Goal: Find specific page/section: Find specific page/section

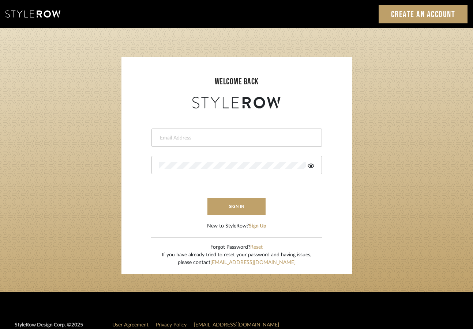
type input "[PERSON_NAME][EMAIL_ADDRESS][DOMAIN_NAME]"
click at [213, 141] on input "[PERSON_NAME][EMAIL_ADDRESS][DOMAIN_NAME]" at bounding box center [235, 138] width 153 height 7
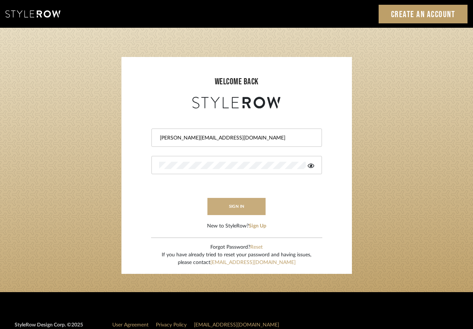
click at [237, 210] on button "sign in" at bounding box center [236, 206] width 58 height 17
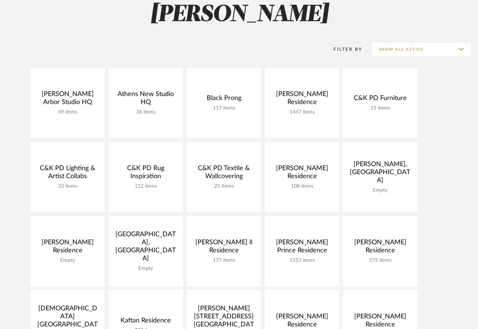
scroll to position [118, 0]
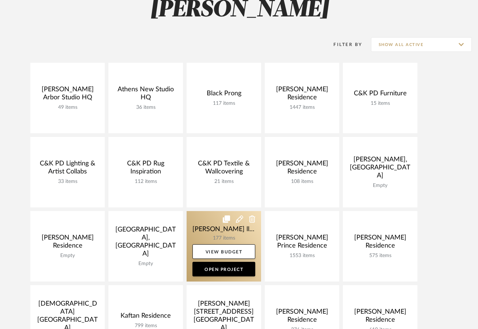
click at [212, 235] on link at bounding box center [224, 246] width 75 height 71
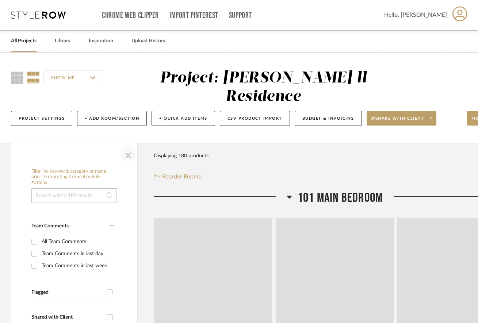
click at [126, 145] on span "button" at bounding box center [129, 154] width 18 height 18
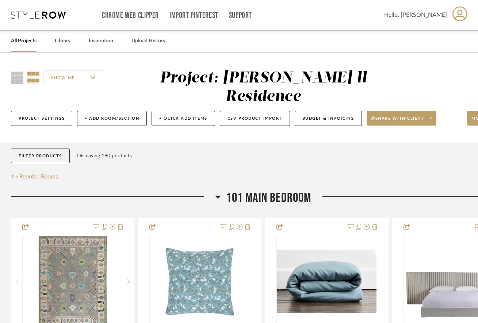
click at [218, 196] on icon at bounding box center [218, 197] width 5 height 3
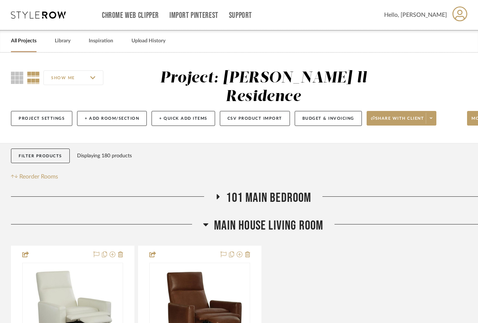
click at [204, 224] on icon at bounding box center [206, 225] width 5 height 3
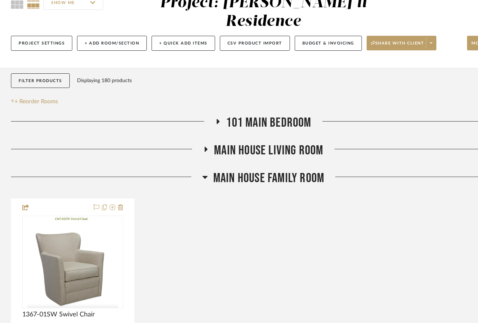
scroll to position [79, 0]
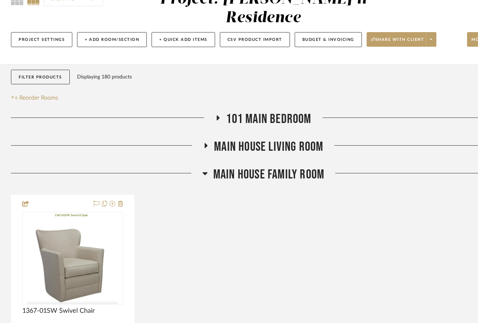
click at [203, 173] on icon at bounding box center [204, 174] width 5 height 3
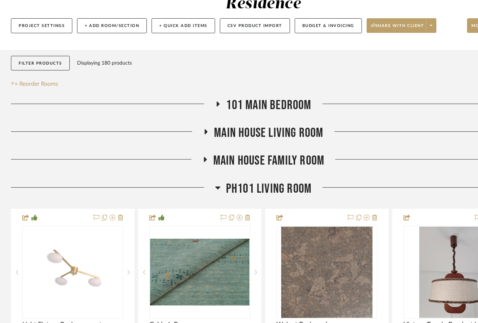
scroll to position [94, 0]
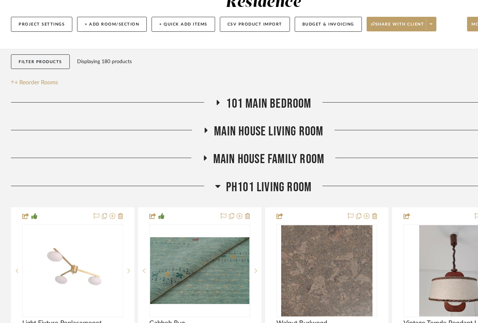
click at [217, 185] on icon at bounding box center [217, 186] width 5 height 3
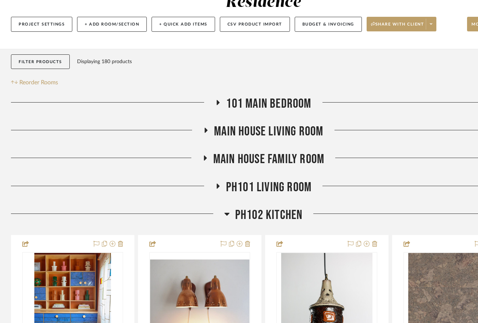
click at [227, 213] on icon at bounding box center [226, 214] width 5 height 3
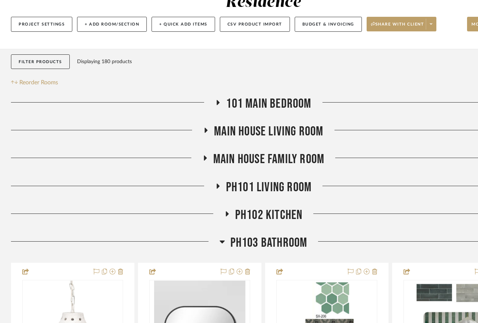
click at [220, 241] on icon at bounding box center [222, 242] width 5 height 3
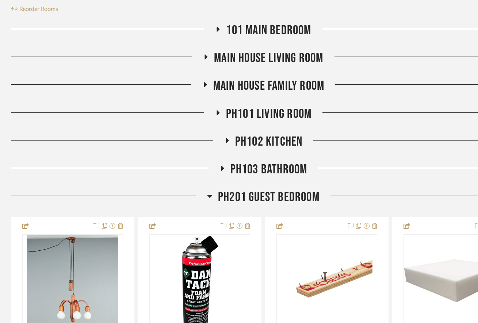
scroll to position [168, 0]
click at [210, 195] on icon at bounding box center [210, 196] width 5 height 3
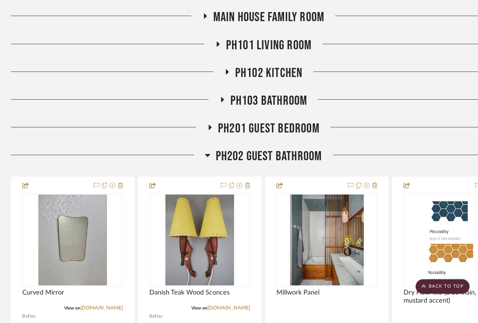
scroll to position [237, 0]
click at [206, 154] on icon at bounding box center [207, 155] width 5 height 3
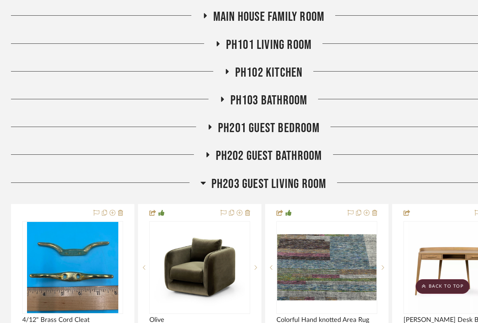
click at [204, 182] on icon at bounding box center [203, 183] width 5 height 3
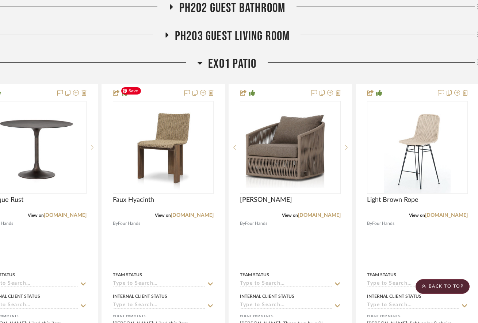
scroll to position [385, 37]
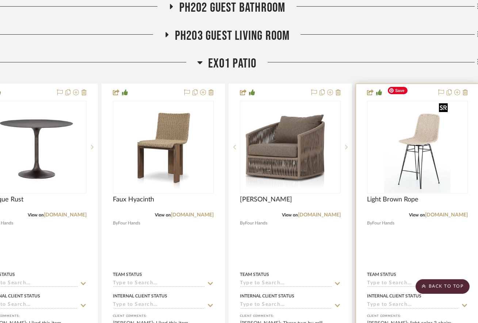
click at [417, 141] on img "0" at bounding box center [418, 147] width 66 height 91
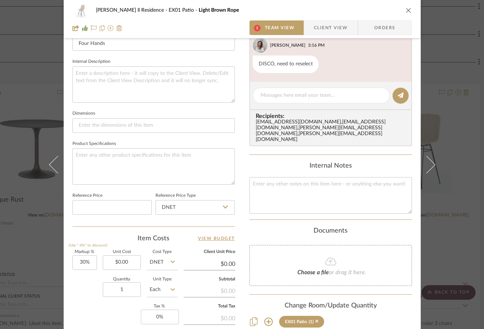
scroll to position [350, 0]
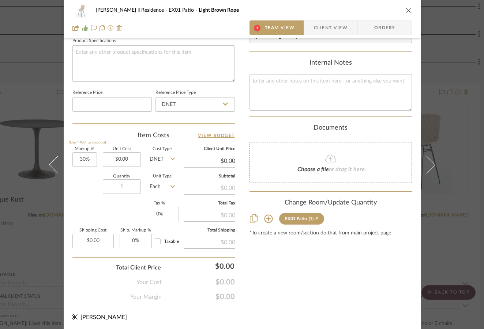
click at [315, 217] on icon at bounding box center [316, 218] width 3 height 3
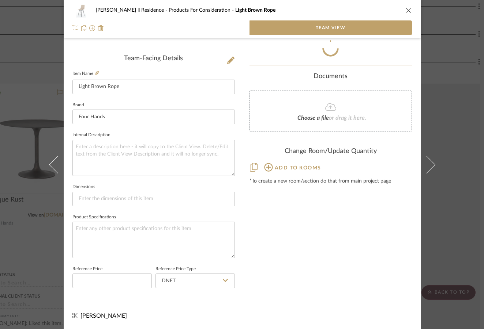
scroll to position [172, 0]
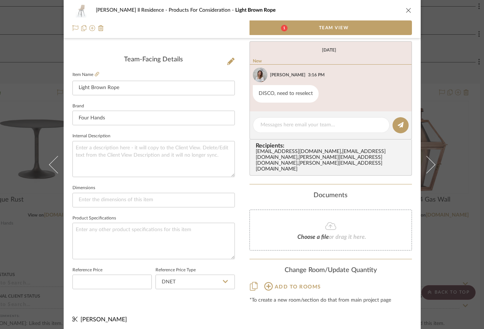
click at [405, 11] on icon "close" at bounding box center [408, 10] width 6 height 6
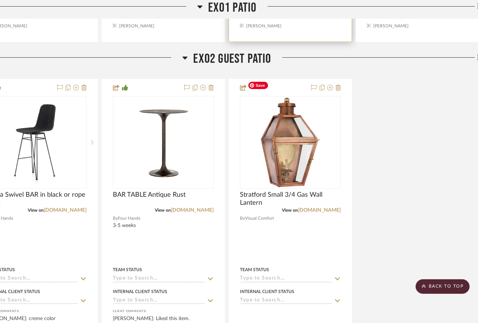
scroll to position [748, 37]
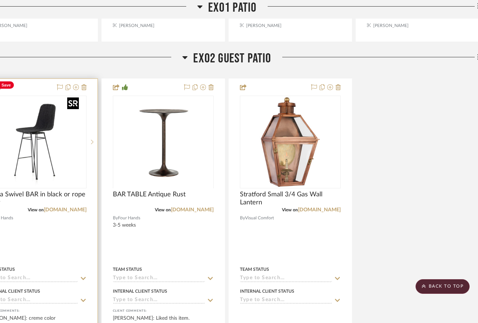
click at [37, 129] on div at bounding box center [36, 142] width 101 height 93
click at [42, 128] on img "0" at bounding box center [35, 141] width 91 height 91
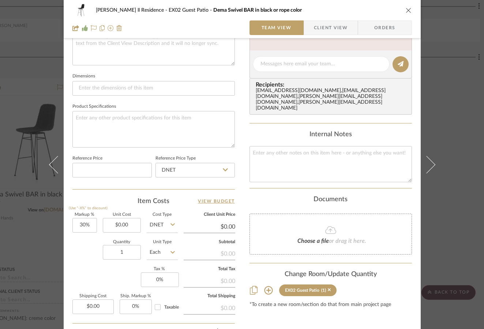
scroll to position [289, 0]
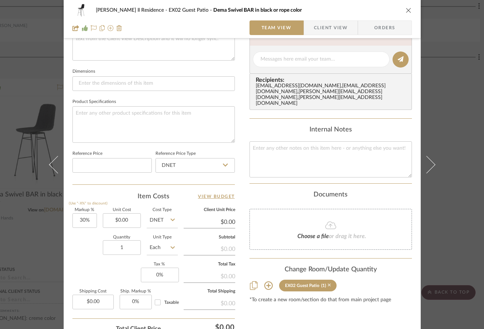
click at [328, 284] on icon at bounding box center [329, 285] width 3 height 3
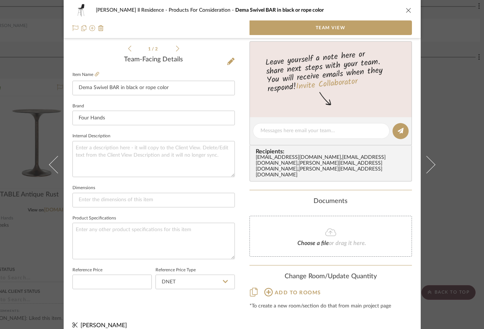
click at [405, 10] on icon "close" at bounding box center [408, 10] width 6 height 6
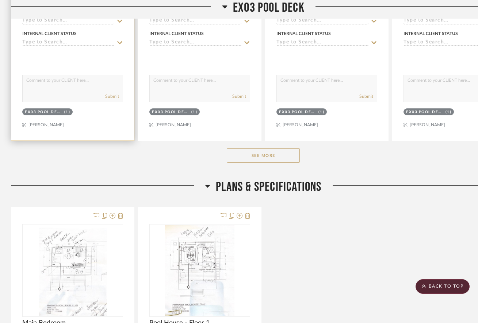
scroll to position [1372, 0]
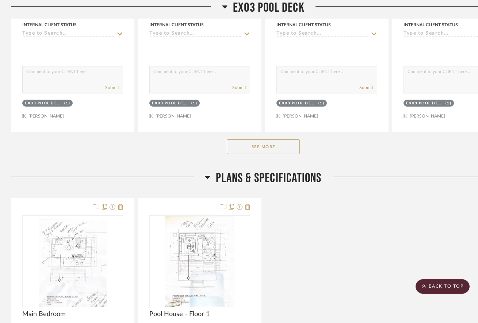
click at [270, 140] on button "See More" at bounding box center [263, 147] width 73 height 15
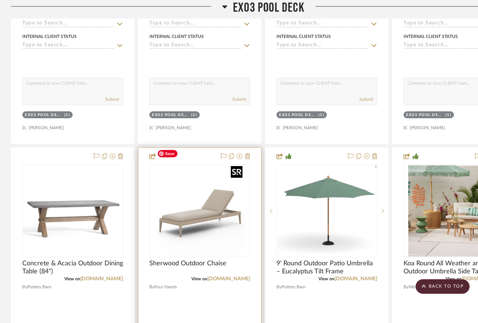
scroll to position [1359, 0]
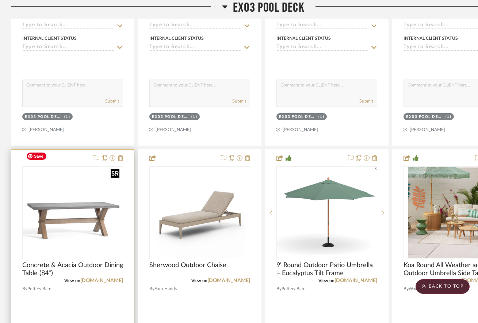
click at [84, 198] on img "0" at bounding box center [72, 214] width 99 height 90
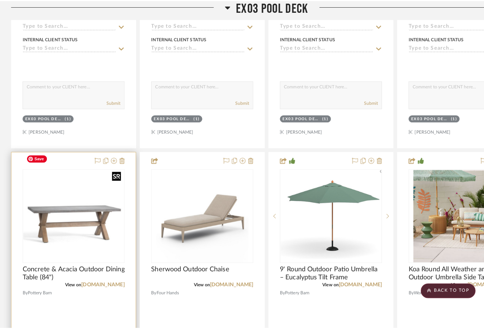
scroll to position [0, 0]
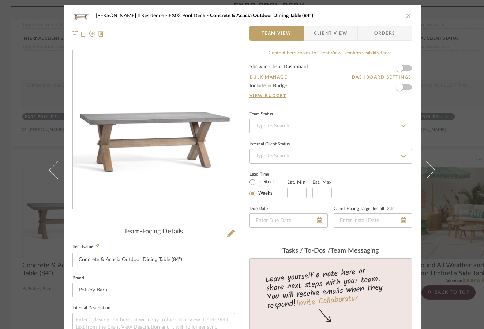
click at [405, 14] on icon "close" at bounding box center [408, 16] width 6 height 6
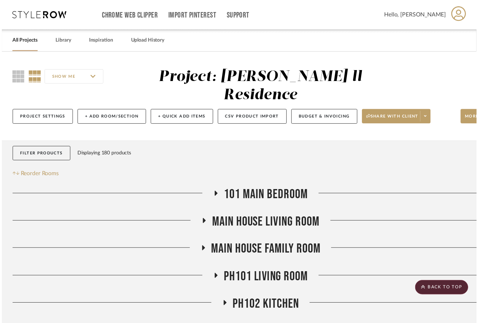
scroll to position [1359, 0]
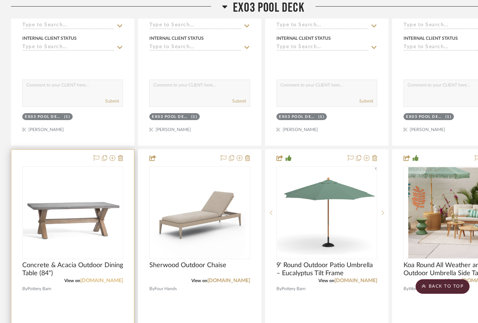
click at [105, 279] on link "[DOMAIN_NAME]" at bounding box center [101, 281] width 43 height 5
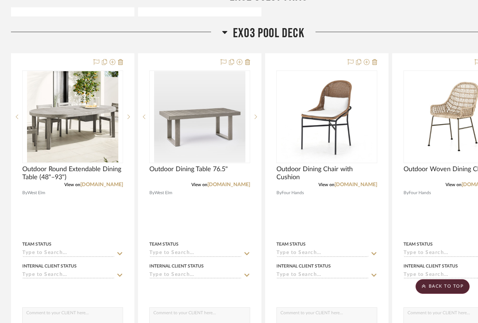
scroll to position [1130, 0]
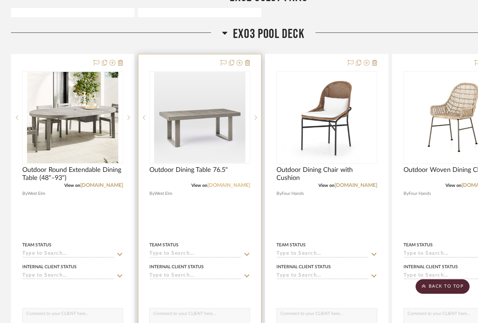
click at [233, 183] on link "westelm.com" at bounding box center [229, 185] width 43 height 5
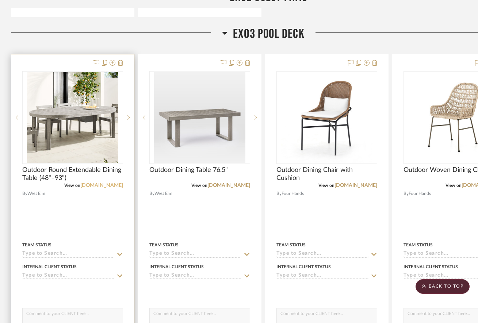
click at [103, 183] on link "westelm.com" at bounding box center [101, 185] width 43 height 5
click at [74, 123] on img "0" at bounding box center [72, 117] width 91 height 91
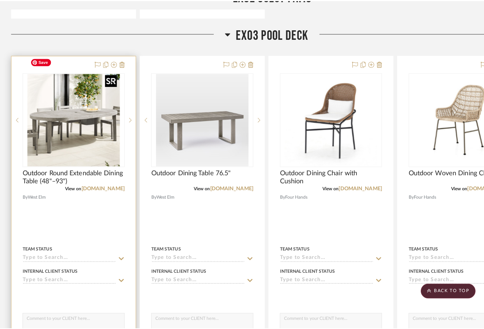
scroll to position [0, 0]
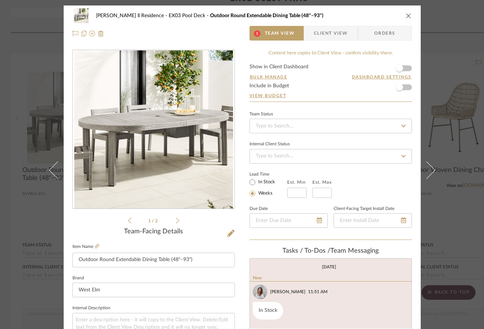
click at [176, 221] on div "1 / 2" at bounding box center [153, 137] width 162 height 175
click at [176, 221] on icon at bounding box center [177, 220] width 3 height 7
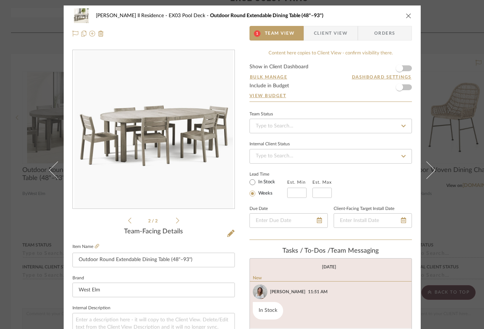
click at [128, 220] on icon at bounding box center [129, 220] width 3 height 7
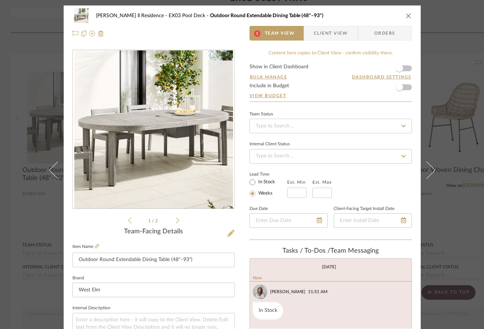
click at [227, 233] on icon at bounding box center [230, 233] width 7 height 7
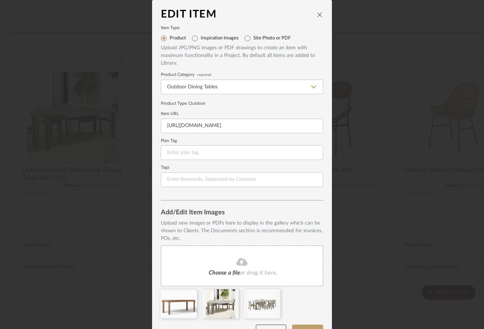
scroll to position [19, 0]
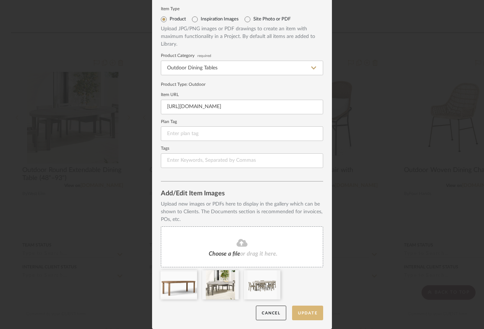
click at [303, 308] on button "Update" at bounding box center [307, 313] width 31 height 15
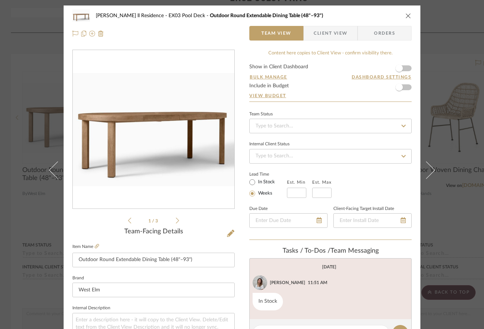
click at [408, 15] on icon "close" at bounding box center [408, 16] width 6 height 6
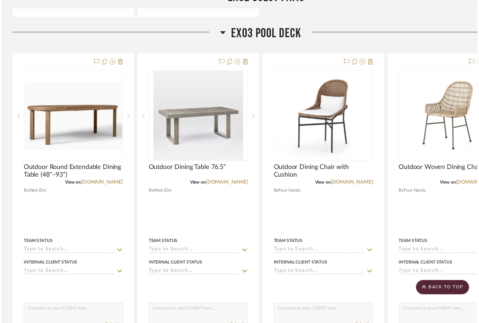
scroll to position [1130, 0]
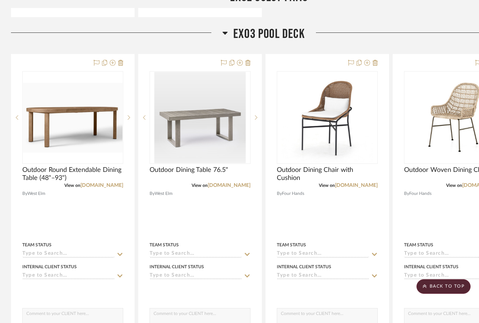
click at [408, 26] on div at bounding box center [410, 35] width 211 height 19
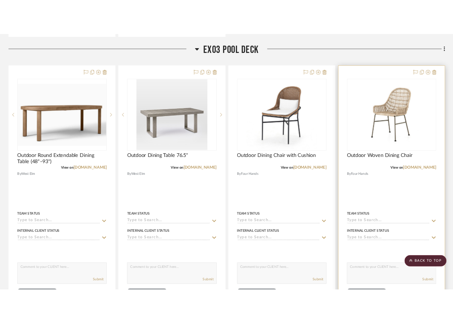
scroll to position [1124, 0]
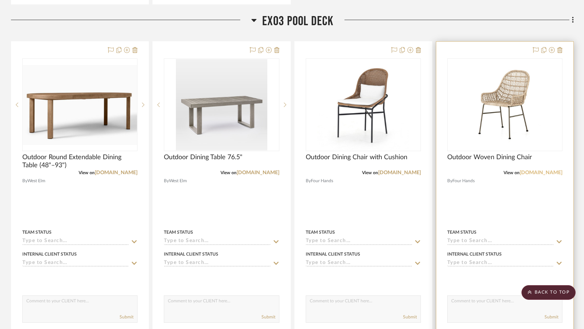
click at [483, 173] on link "fourhands.com" at bounding box center [540, 172] width 43 height 5
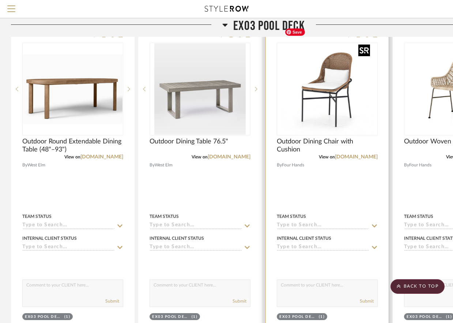
click at [327, 91] on img "0" at bounding box center [326, 88] width 91 height 91
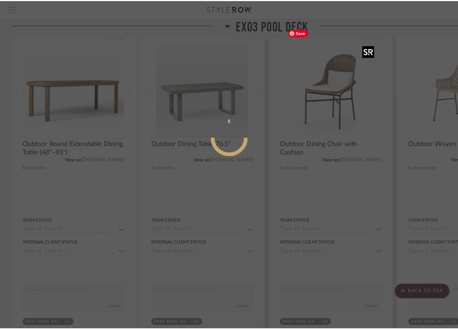
scroll to position [0, 0]
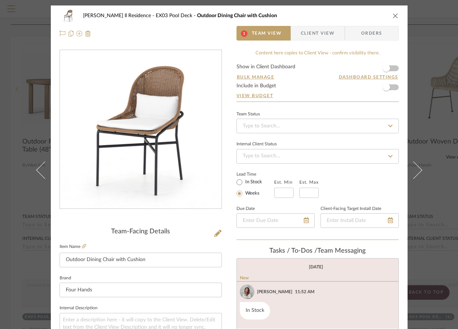
click at [393, 15] on icon "close" at bounding box center [396, 16] width 6 height 6
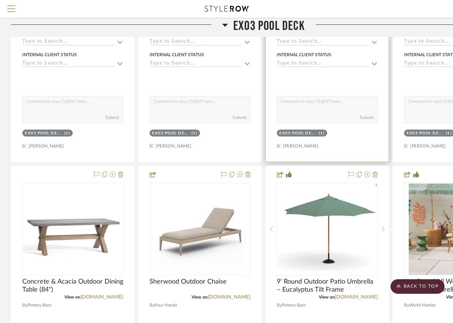
scroll to position [1308, 0]
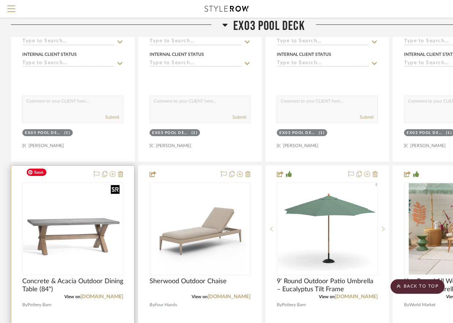
click at [73, 205] on img "0" at bounding box center [72, 230] width 99 height 90
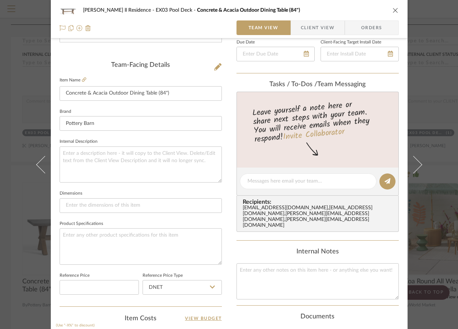
scroll to position [255, 0]
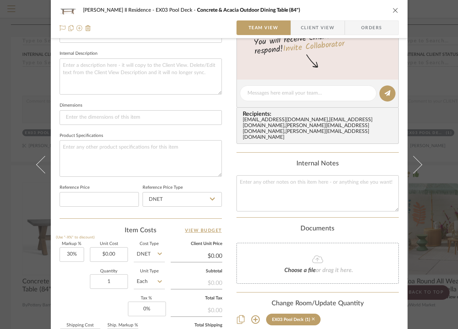
click at [312, 317] on icon at bounding box center [313, 319] width 3 height 5
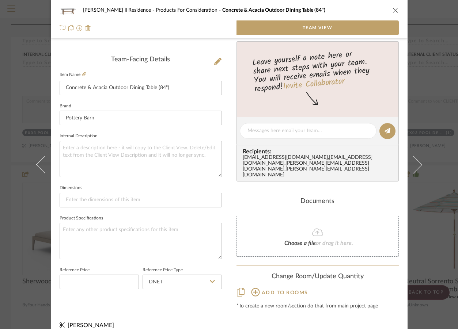
click at [393, 10] on icon "close" at bounding box center [396, 10] width 6 height 6
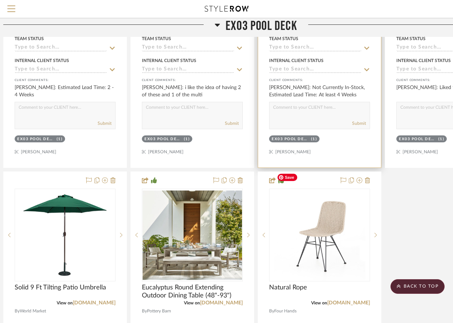
scroll to position [1626, 0]
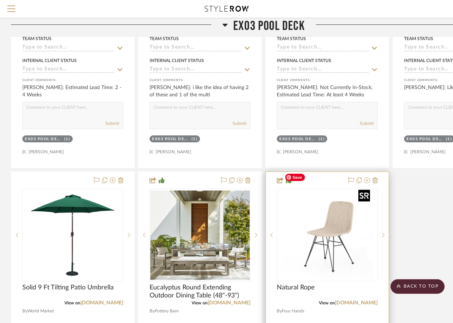
click at [339, 216] on img "0" at bounding box center [326, 235] width 91 height 91
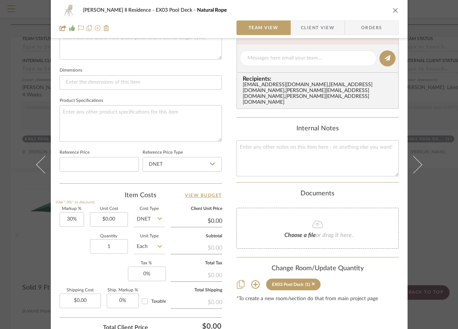
scroll to position [319, 0]
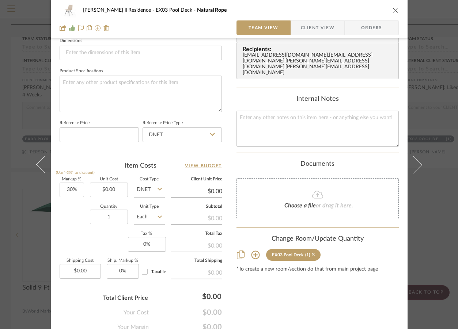
click at [312, 253] on icon at bounding box center [313, 254] width 3 height 3
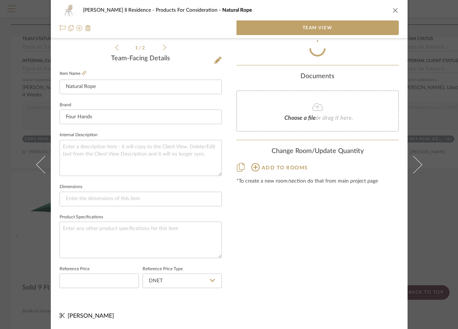
scroll to position [172, 0]
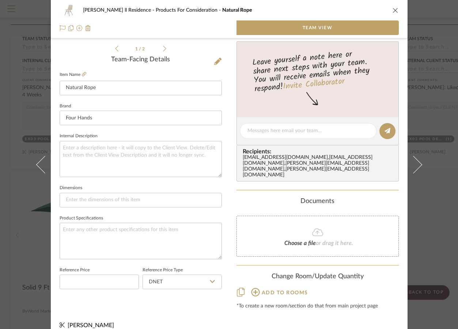
click at [393, 10] on icon "close" at bounding box center [396, 10] width 6 height 6
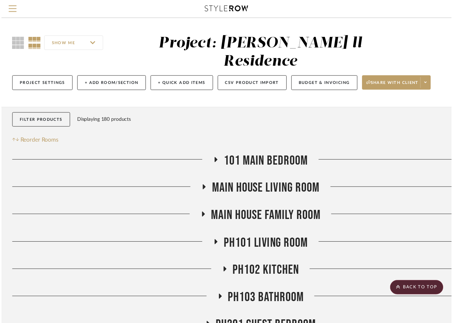
scroll to position [1626, 0]
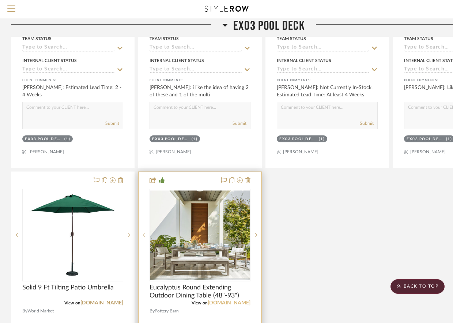
click at [228, 301] on link "potterybarn.com" at bounding box center [229, 303] width 43 height 5
click at [227, 227] on img "0" at bounding box center [199, 236] width 99 height 90
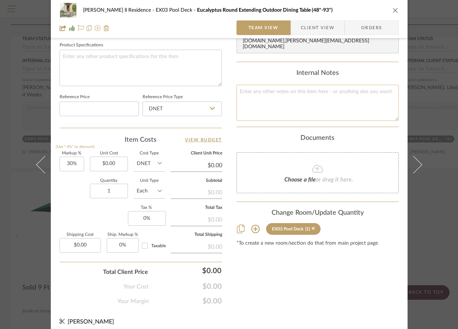
scroll to position [350, 0]
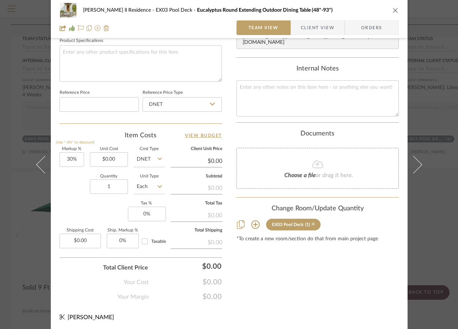
click at [312, 223] on icon at bounding box center [313, 224] width 3 height 3
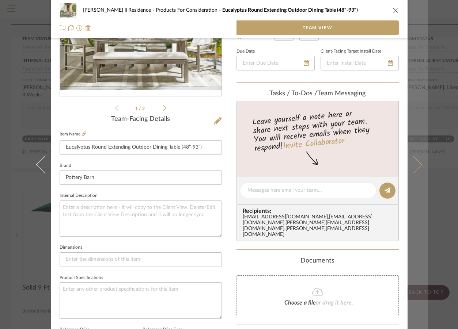
scroll to position [96, 0]
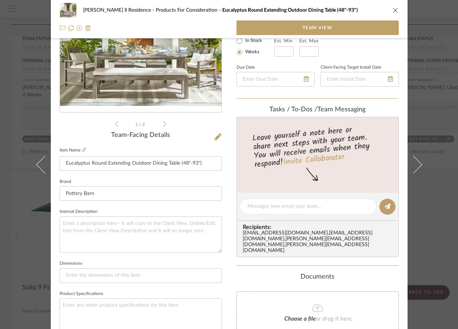
click at [393, 9] on icon "close" at bounding box center [396, 10] width 6 height 6
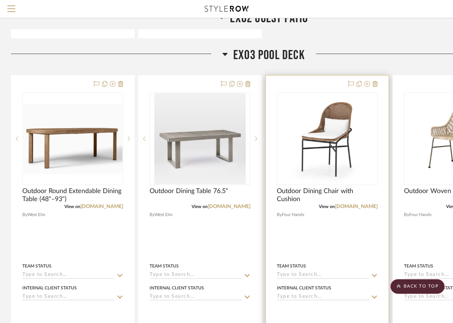
scroll to position [1075, 0]
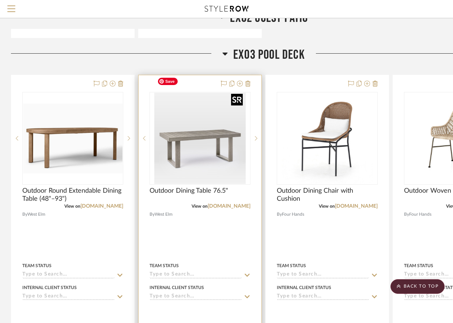
click at [213, 139] on img "0" at bounding box center [199, 138] width 91 height 91
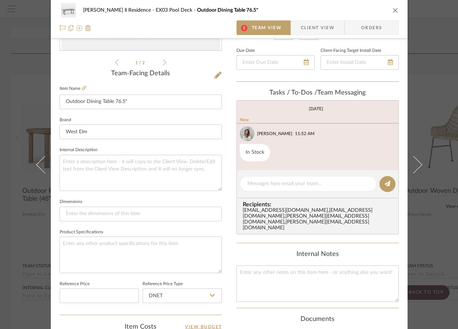
scroll to position [285, 0]
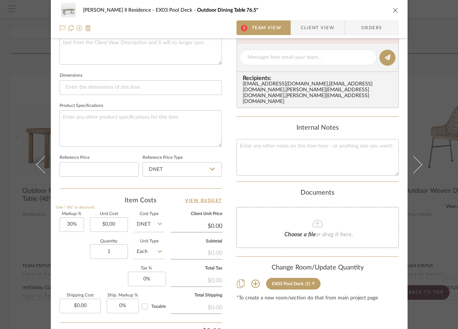
click at [312, 281] on icon at bounding box center [313, 283] width 3 height 5
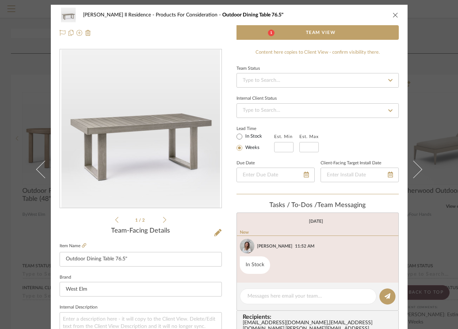
scroll to position [0, 0]
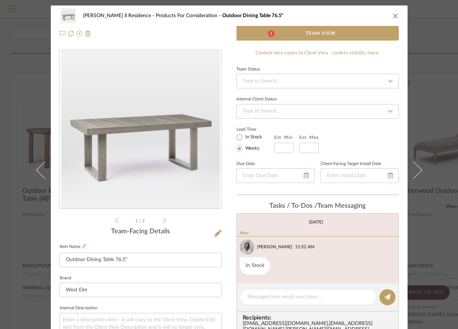
click at [393, 14] on icon "close" at bounding box center [396, 16] width 6 height 6
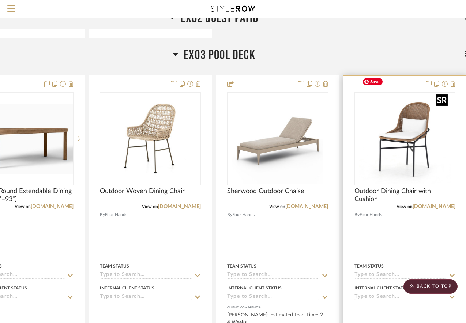
scroll to position [1074, 57]
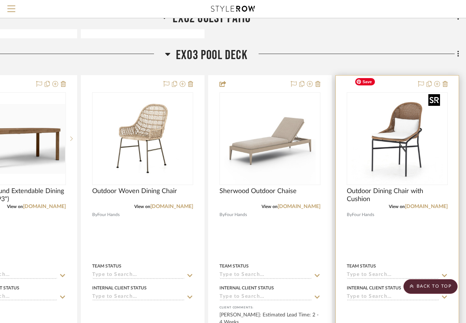
click at [407, 137] on img "0" at bounding box center [396, 138] width 91 height 91
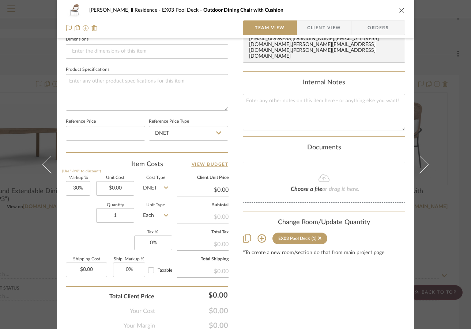
scroll to position [345, 0]
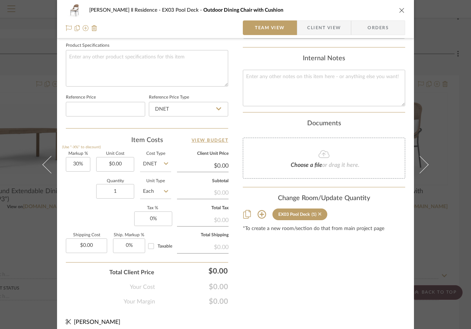
click at [318, 212] on icon at bounding box center [319, 214] width 3 height 5
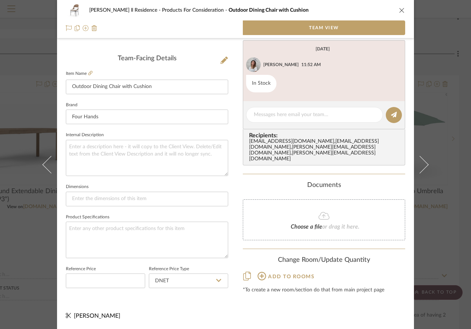
scroll to position [172, 0]
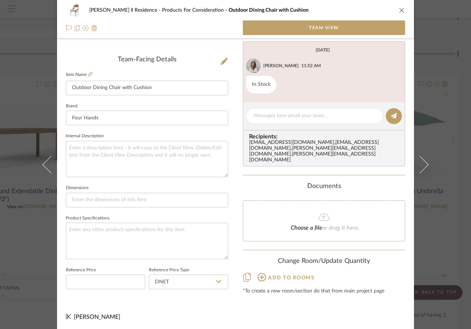
click at [399, 11] on icon "close" at bounding box center [402, 10] width 6 height 6
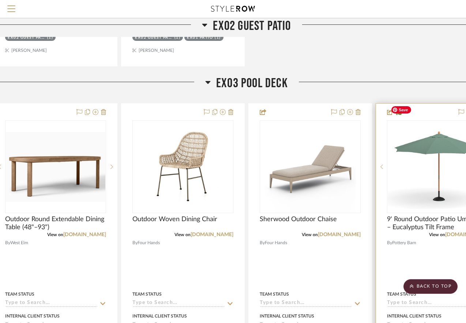
scroll to position [1046, 8]
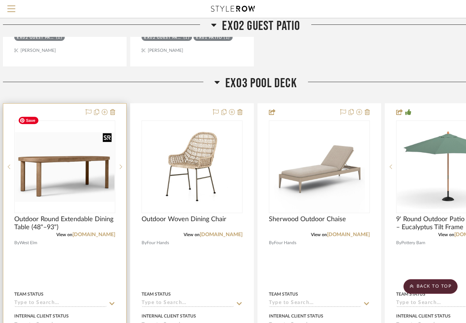
click at [67, 157] on img "0" at bounding box center [64, 167] width 99 height 70
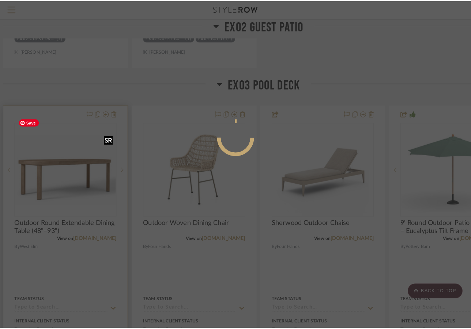
scroll to position [0, 0]
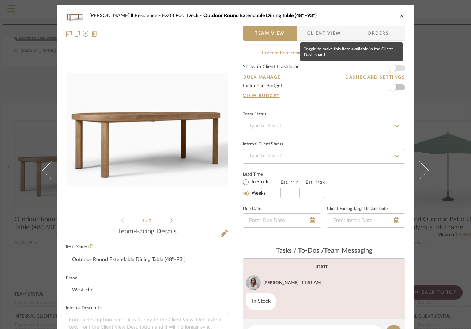
click at [395, 68] on span "button" at bounding box center [393, 68] width 16 height 16
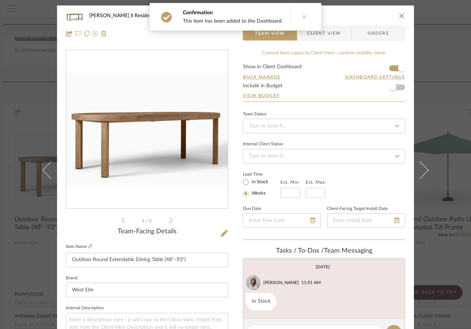
click at [400, 14] on icon "close" at bounding box center [402, 16] width 6 height 6
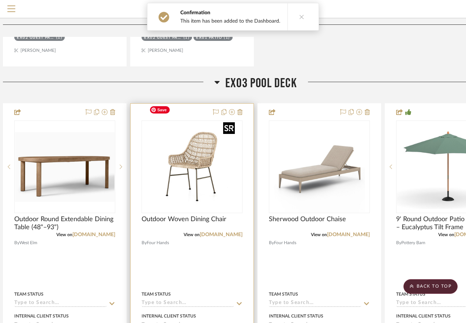
click at [186, 146] on img "0" at bounding box center [191, 166] width 91 height 91
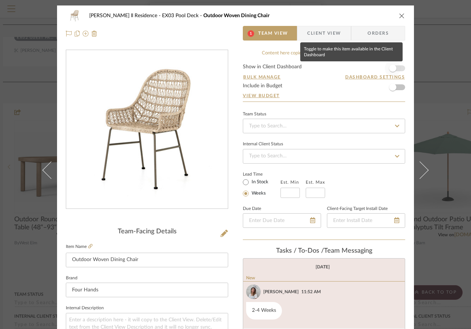
click at [393, 66] on span "button" at bounding box center [393, 68] width 16 height 16
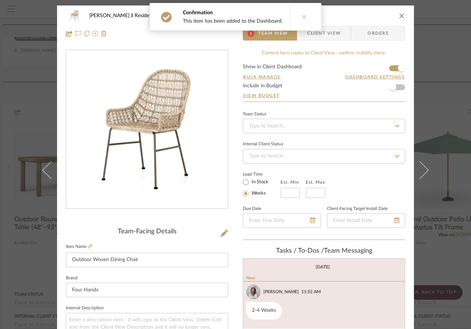
click at [399, 18] on icon "close" at bounding box center [402, 16] width 6 height 6
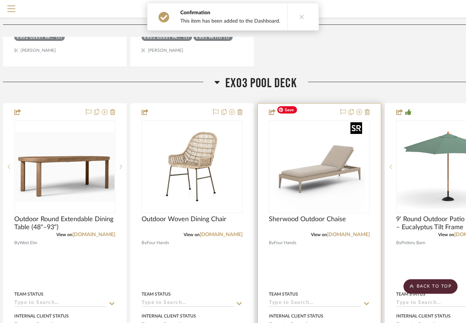
click at [319, 169] on img "0" at bounding box center [318, 166] width 91 height 91
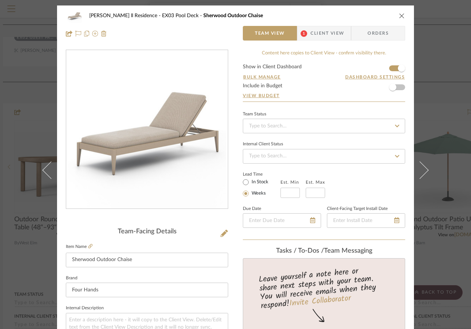
click at [399, 15] on icon "close" at bounding box center [402, 16] width 6 height 6
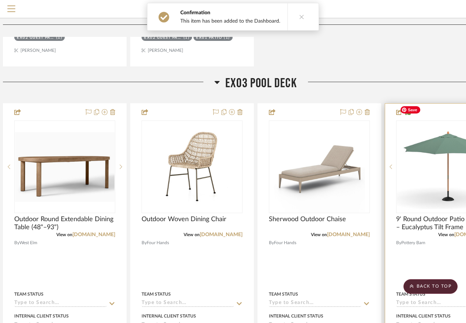
click at [435, 150] on img "0" at bounding box center [446, 167] width 99 height 91
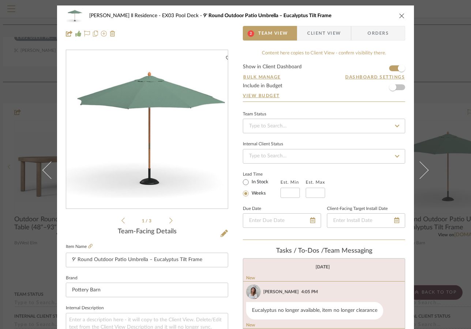
click at [400, 16] on icon "close" at bounding box center [402, 16] width 6 height 6
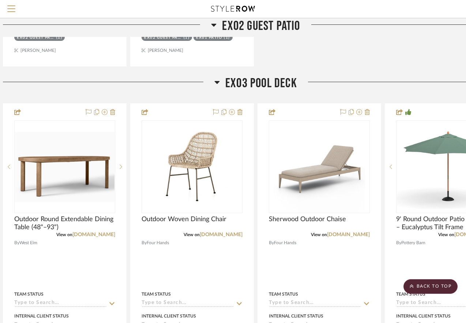
scroll to position [1046, 0]
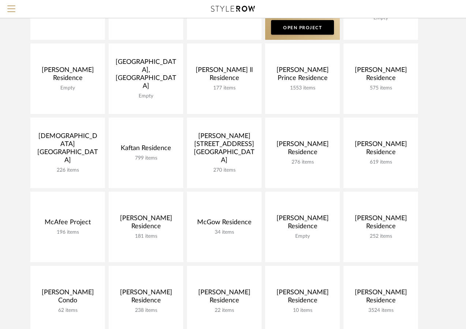
scroll to position [209, 0]
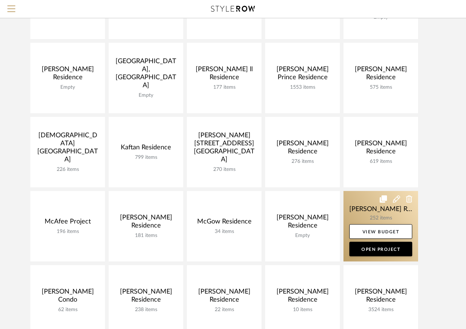
click at [375, 223] on link at bounding box center [380, 226] width 75 height 71
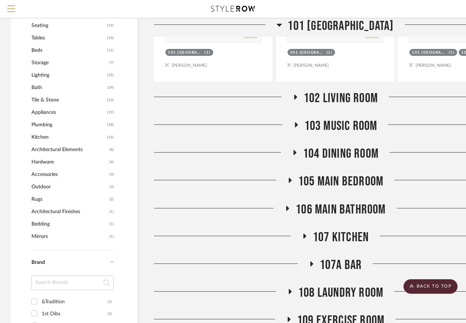
scroll to position [452, 0]
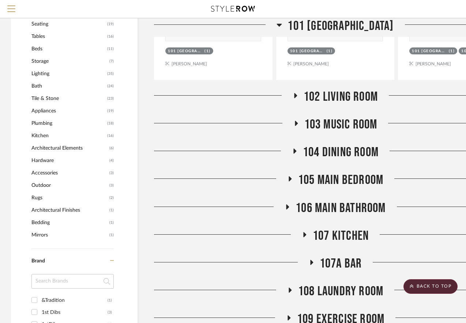
click at [325, 228] on span "107 Kitchen" at bounding box center [341, 236] width 56 height 16
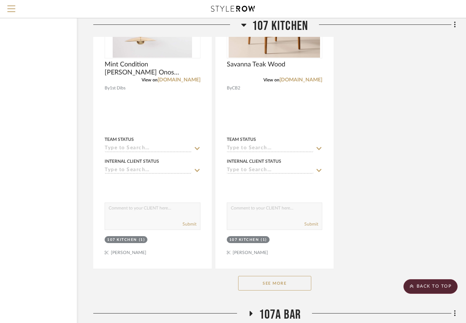
scroll to position [1431, 61]
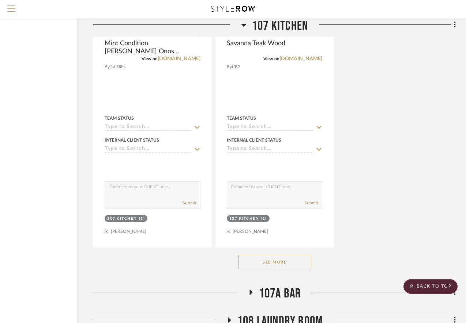
click at [268, 255] on button "See More" at bounding box center [274, 262] width 73 height 15
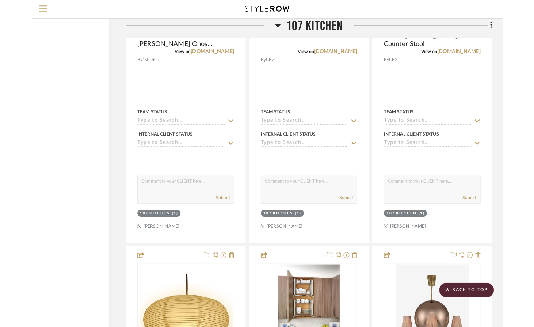
scroll to position [1439, 0]
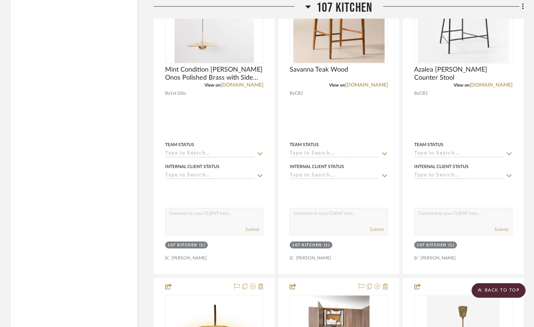
click at [307, 4] on icon at bounding box center [308, 6] width 5 height 9
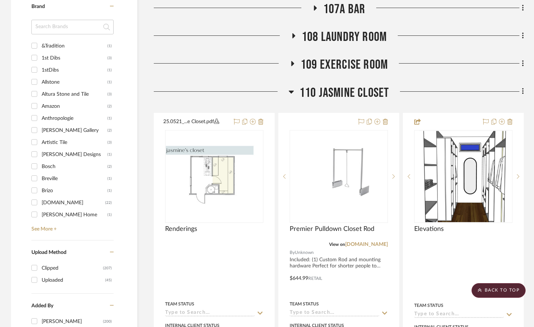
scroll to position [733, 0]
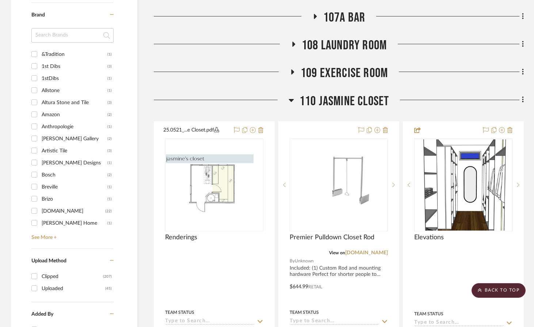
click at [292, 96] on icon at bounding box center [291, 100] width 5 height 9
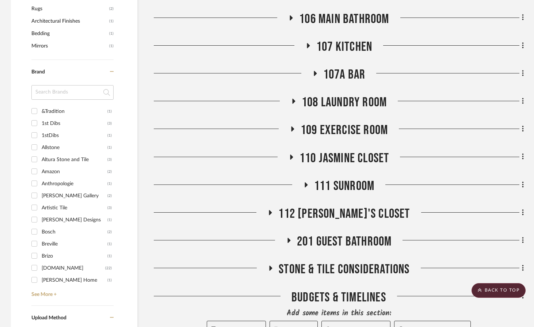
scroll to position [671, 0]
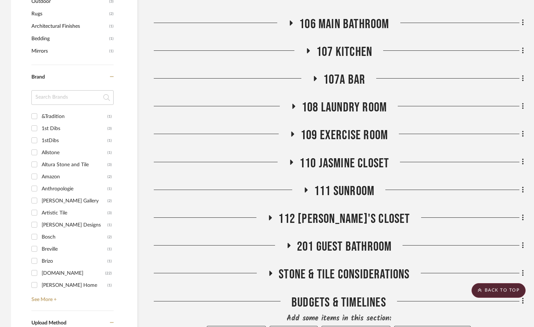
click at [321, 72] on h3 "107A Bar" at bounding box center [339, 80] width 53 height 16
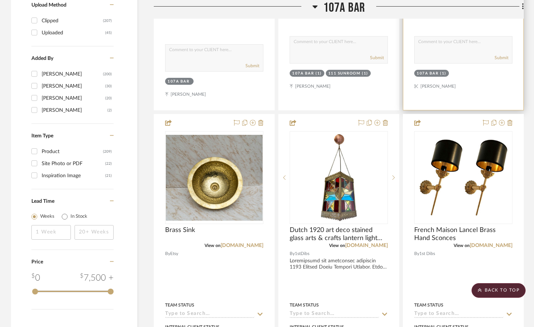
scroll to position [1021, 0]
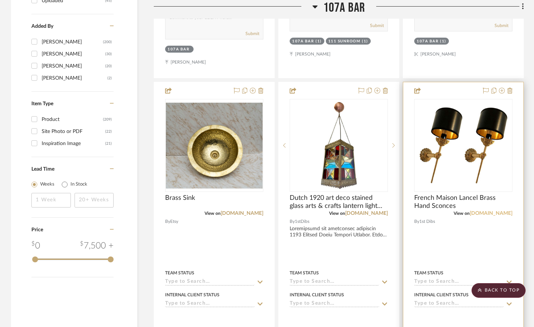
click at [483, 211] on link "1stdibs.com" at bounding box center [491, 213] width 43 height 5
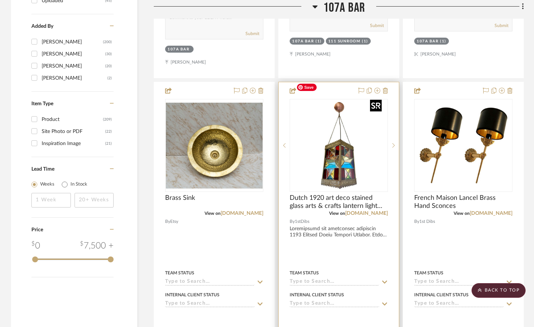
click at [339, 152] on img "0" at bounding box center [339, 145] width 91 height 91
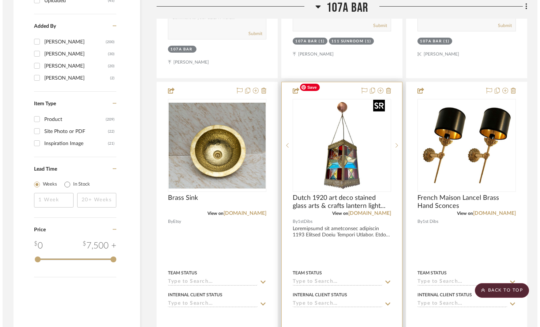
scroll to position [0, 0]
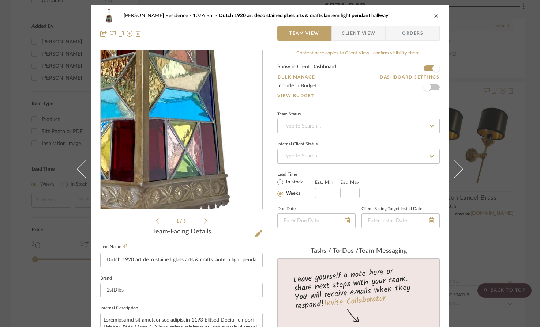
click at [193, 172] on img "0" at bounding box center [181, 129] width 159 height 159
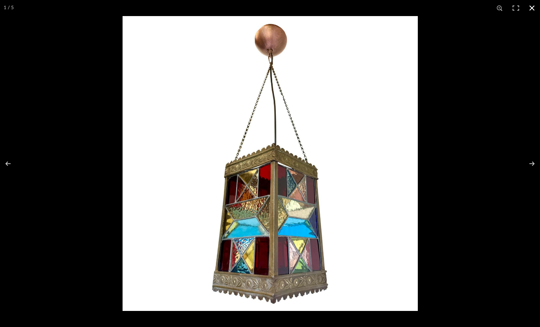
click at [483, 10] on button at bounding box center [531, 8] width 16 height 16
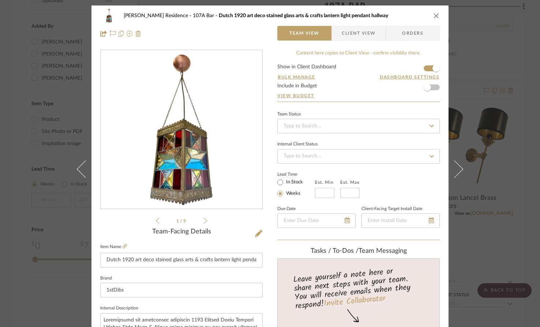
click at [433, 15] on icon "close" at bounding box center [436, 16] width 6 height 6
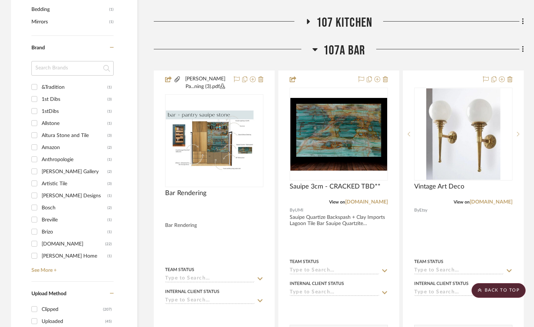
scroll to position [700, 0]
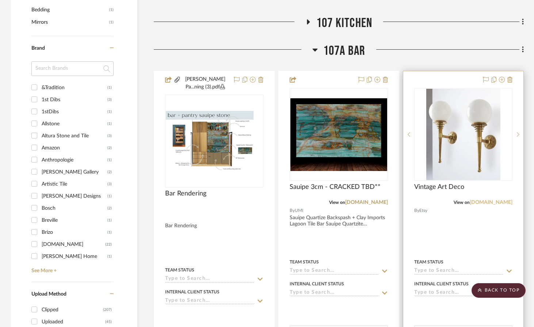
click at [483, 200] on link "etsy.com" at bounding box center [491, 202] width 43 height 5
